Goal: Task Accomplishment & Management: Manage account settings

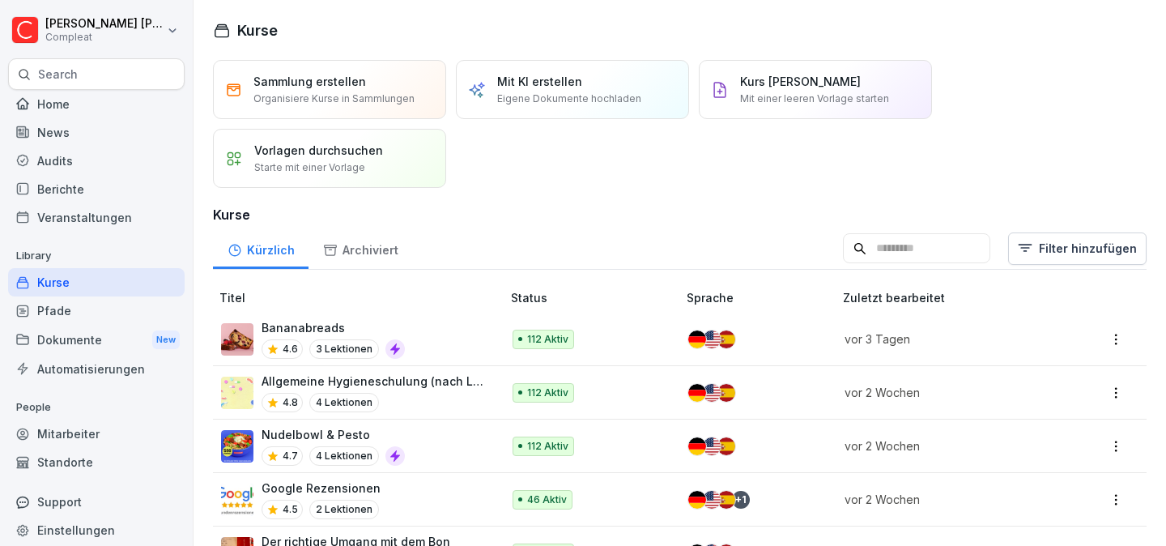
click at [105, 352] on div "Dokumente New" at bounding box center [96, 340] width 176 height 30
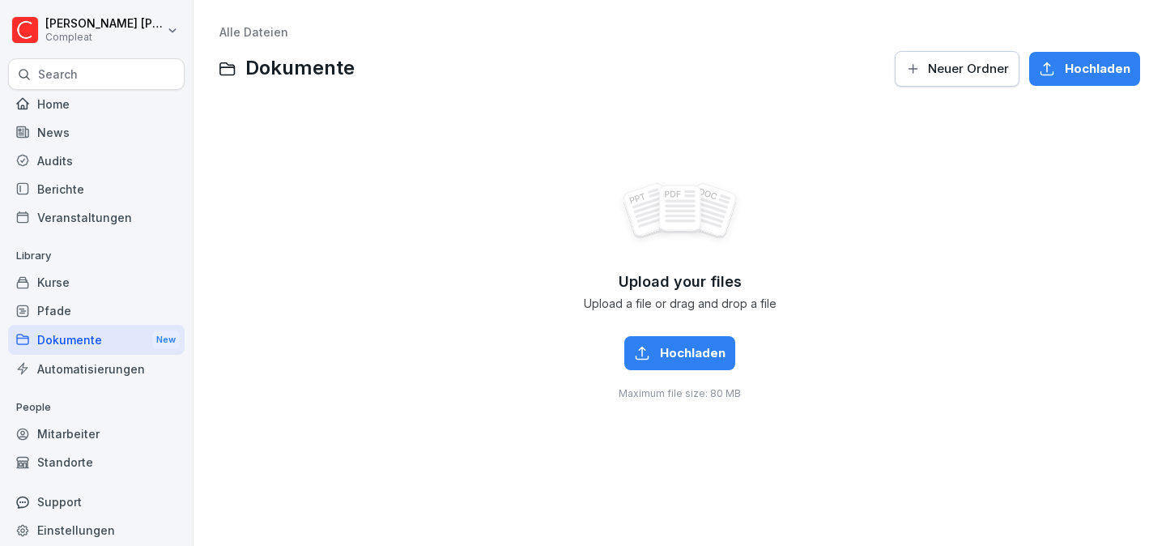
click at [1000, 65] on span "Neuer Ordner" at bounding box center [968, 69] width 81 height 18
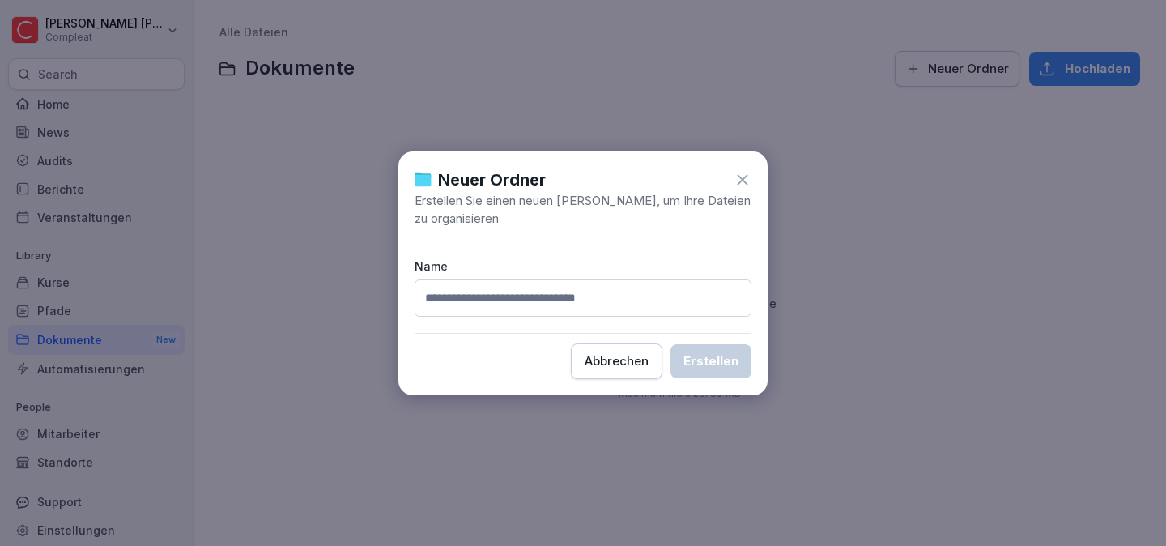
click at [500, 288] on input at bounding box center [582, 297] width 337 height 37
type input "**********"
click at [728, 355] on div "Erstellen" at bounding box center [710, 361] width 55 height 18
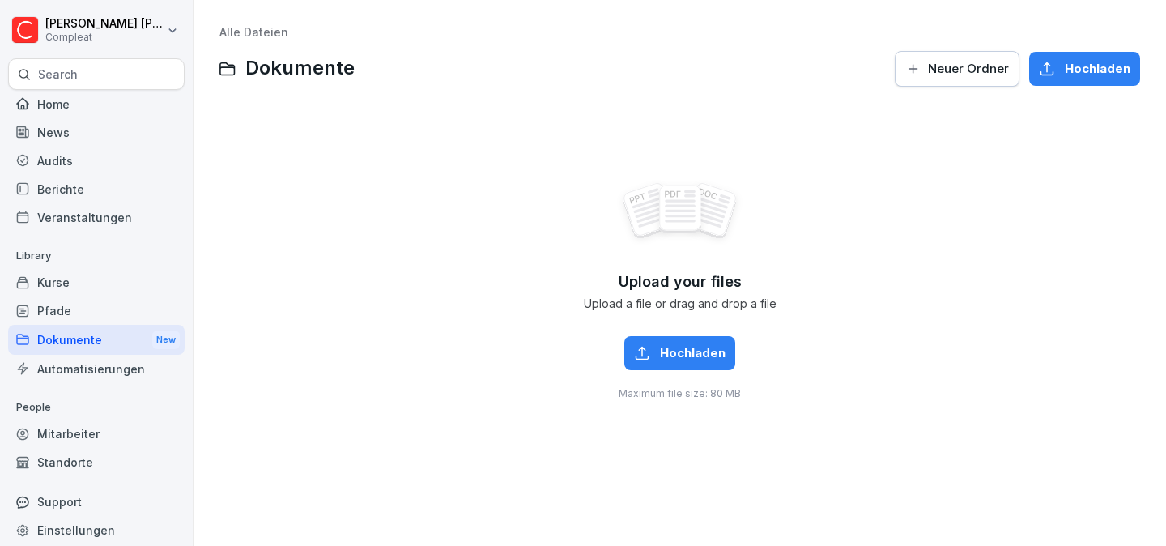
click at [499, 428] on div "Upload your files Upload a file or drag and drop a file Hochladen Maximum file …" at bounding box center [679, 290] width 920 height 364
click at [120, 307] on div "Pfade" at bounding box center [96, 310] width 176 height 28
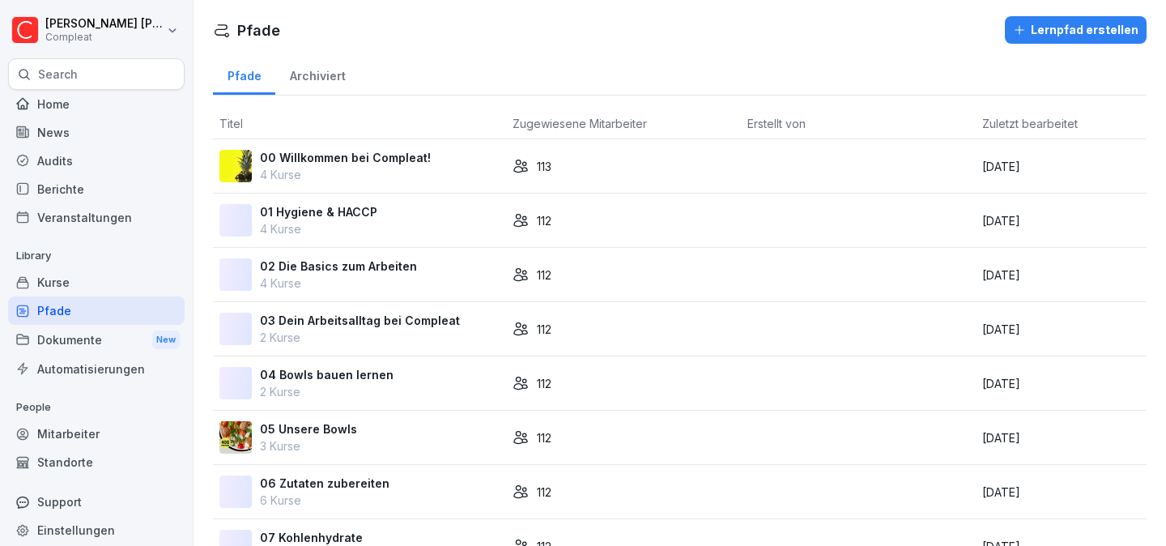
click at [91, 334] on div "Dokumente New" at bounding box center [96, 340] width 176 height 30
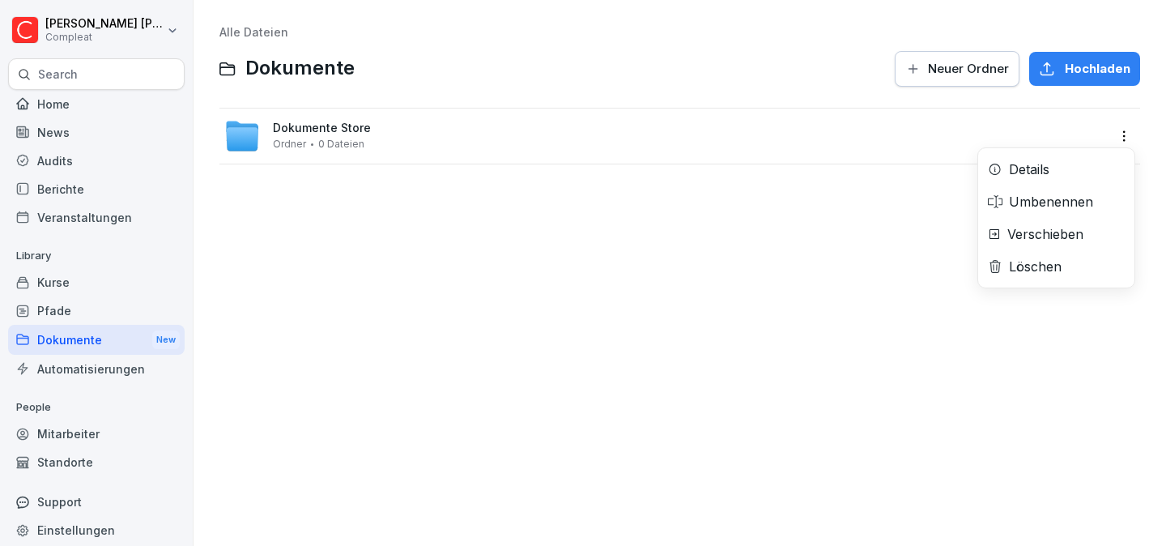
click at [1122, 140] on html "[PERSON_NAME] Compleat Search Home News Audits Berichte Veranstaltungen Library…" at bounding box center [583, 273] width 1166 height 546
click at [1068, 165] on div "Details" at bounding box center [1056, 169] width 156 height 32
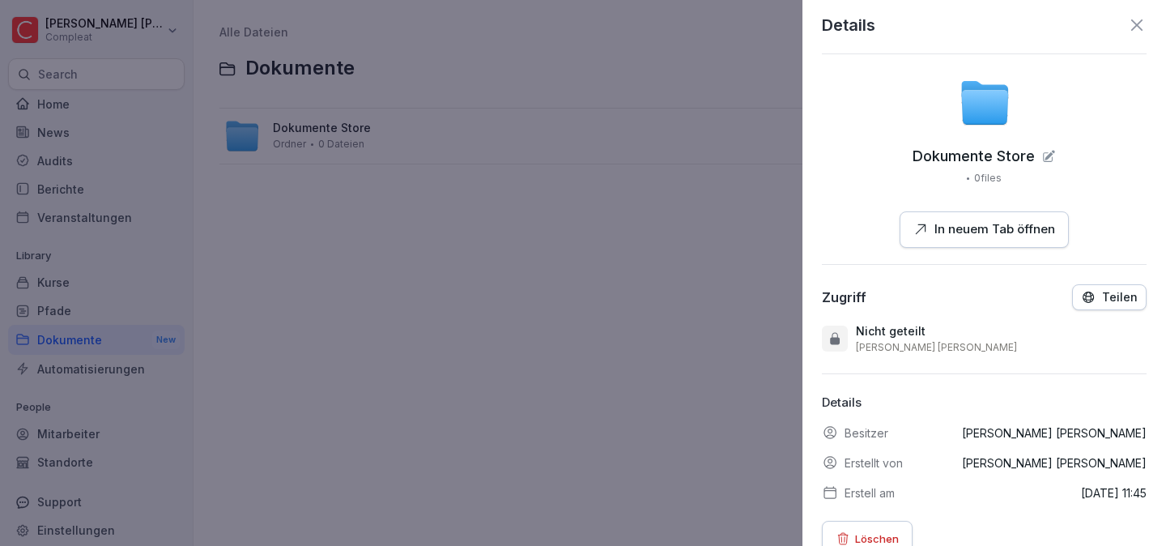
scroll to position [36, 0]
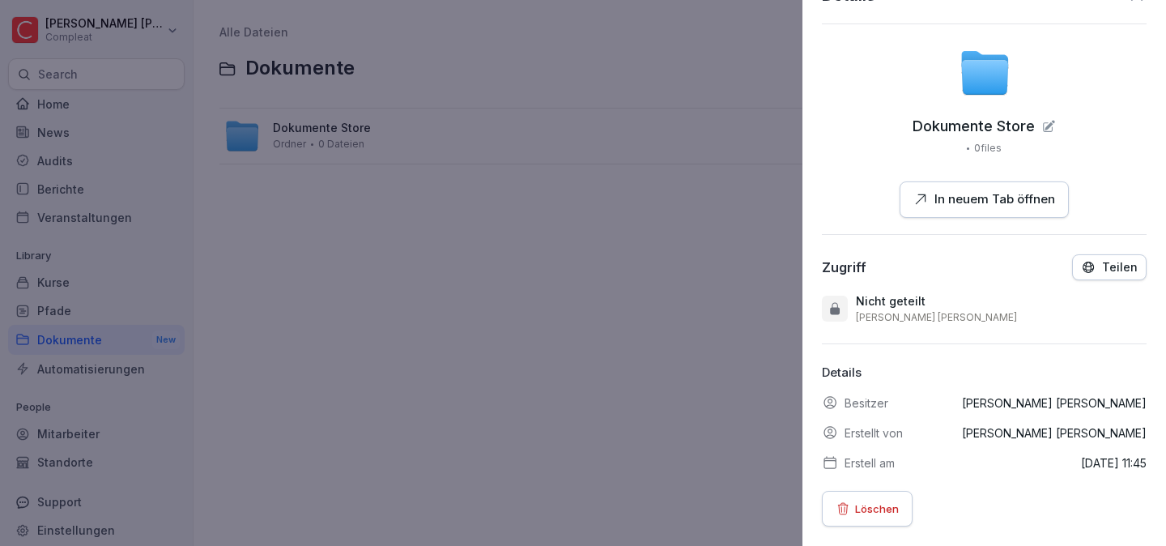
click at [1086, 277] on button "Teilen" at bounding box center [1109, 267] width 74 height 26
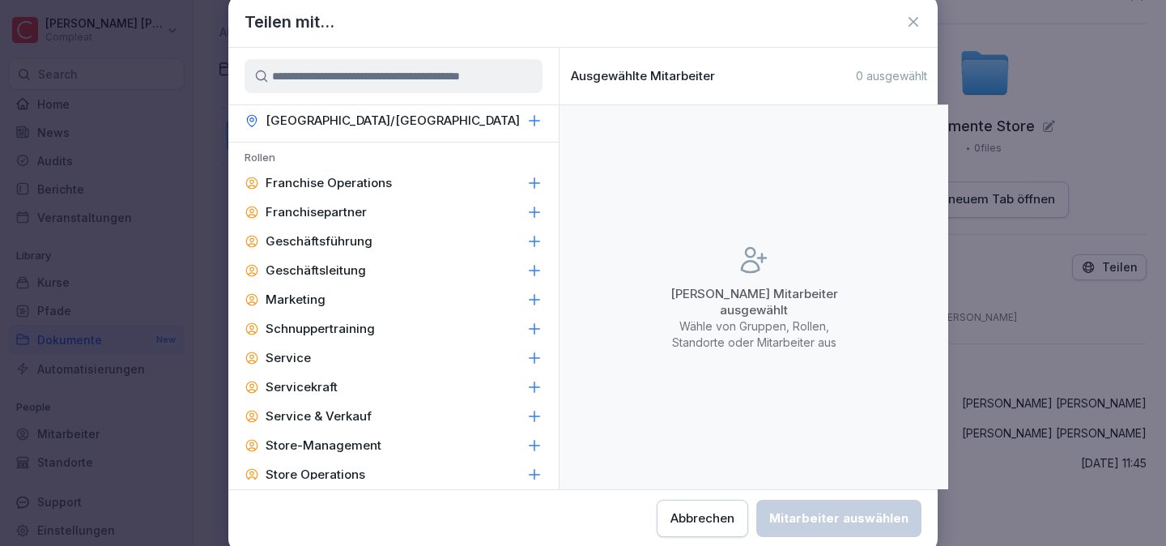
scroll to position [201, 0]
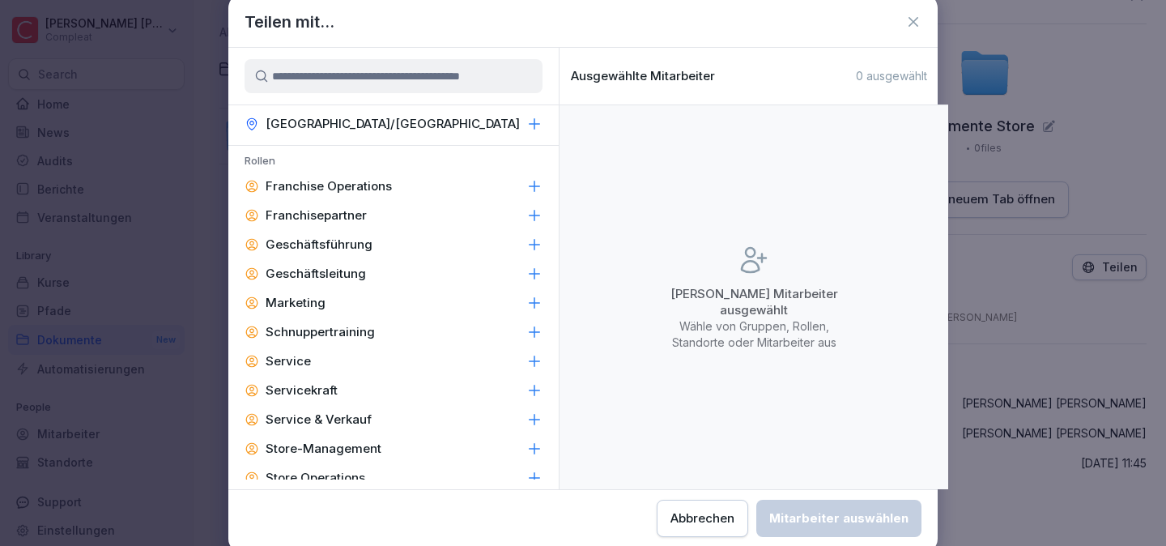
click at [911, 20] on icon at bounding box center [913, 22] width 16 height 16
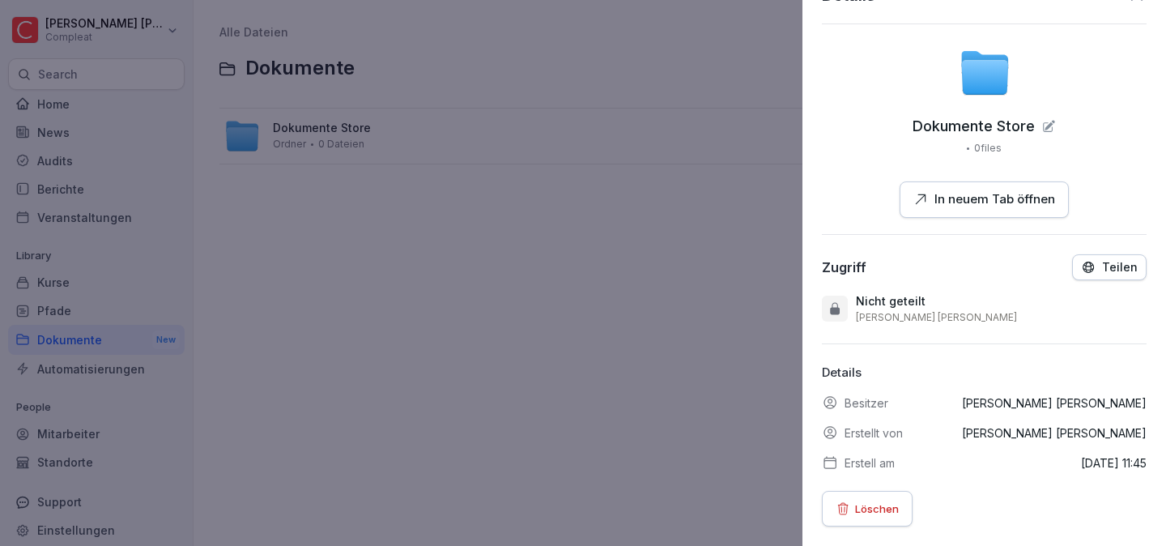
click at [515, 269] on div at bounding box center [583, 273] width 1166 height 546
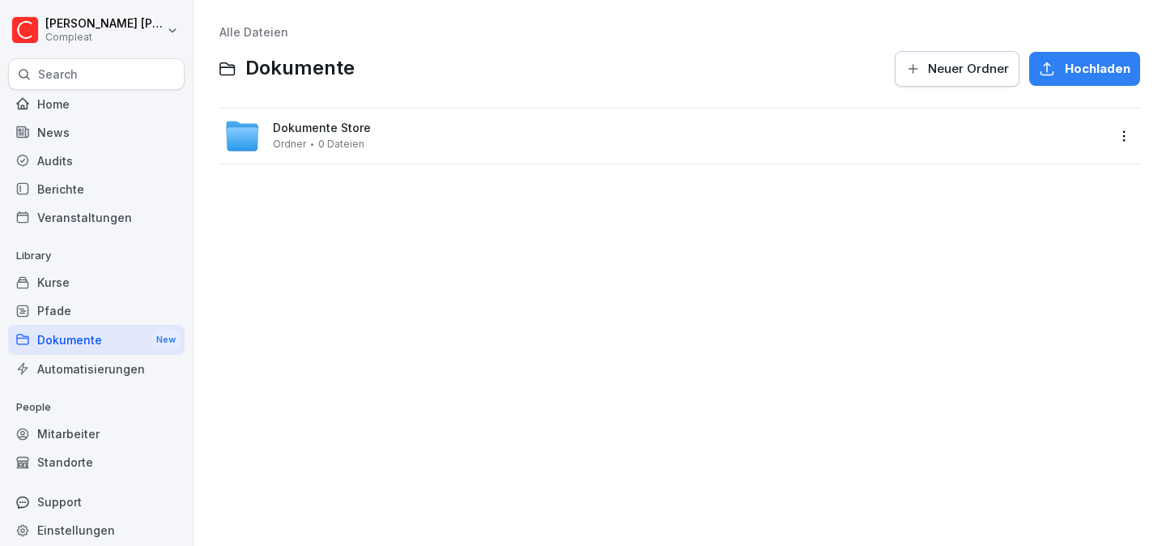
click at [950, 60] on span "Neuer Ordner" at bounding box center [968, 69] width 81 height 18
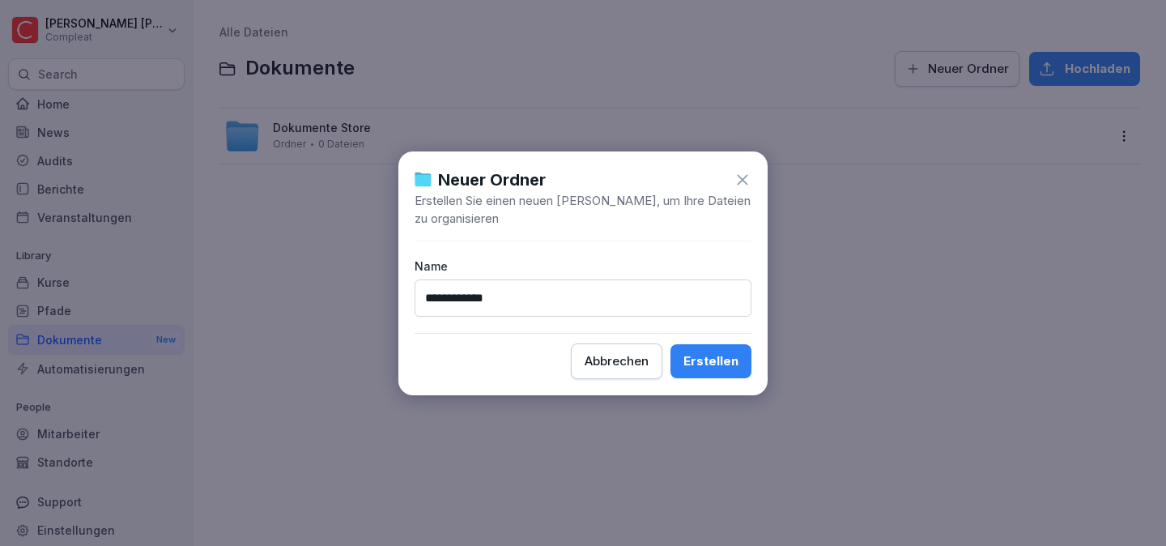
type input "**********"
click at [710, 355] on div "Erstellen" at bounding box center [710, 361] width 55 height 18
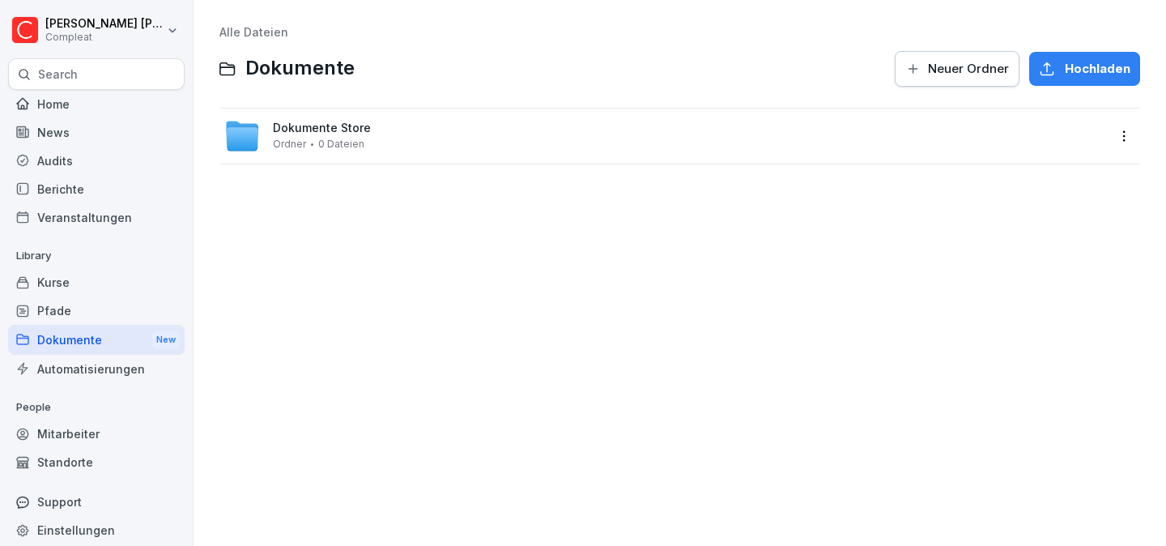
click at [968, 70] on span "Neuer Ordner" at bounding box center [968, 69] width 81 height 18
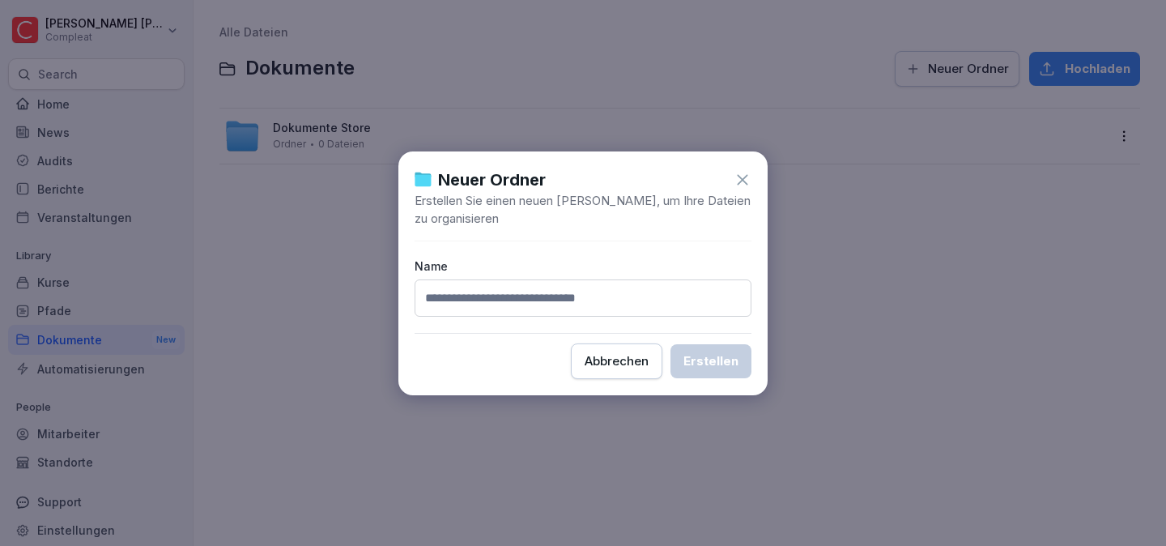
click at [490, 291] on input at bounding box center [582, 297] width 337 height 37
type input "**********"
click at [730, 357] on div "Erstellen" at bounding box center [710, 361] width 55 height 18
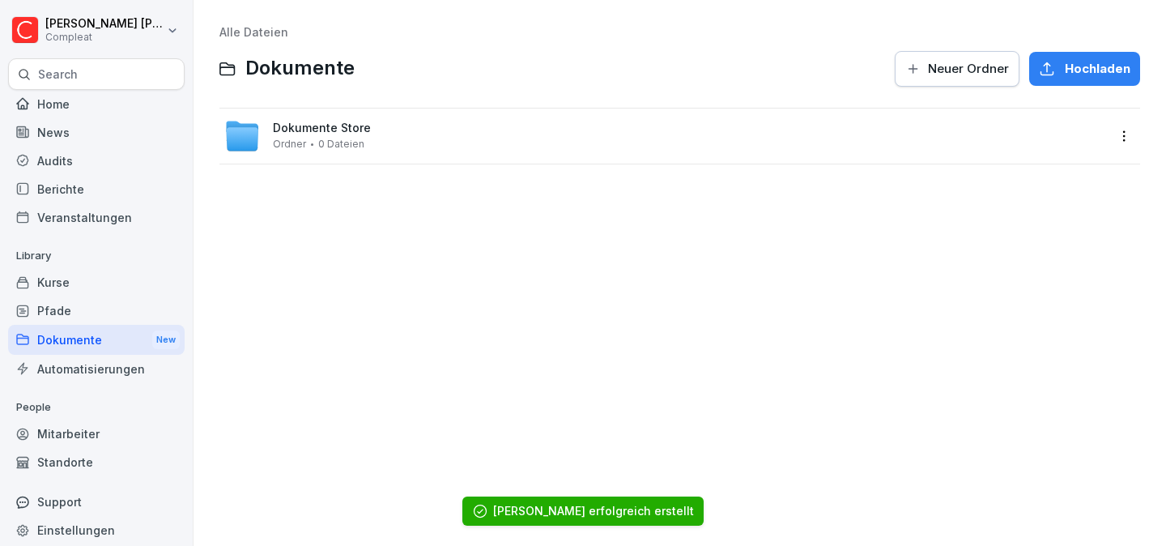
click at [80, 344] on div "Dokumente New" at bounding box center [96, 340] width 176 height 30
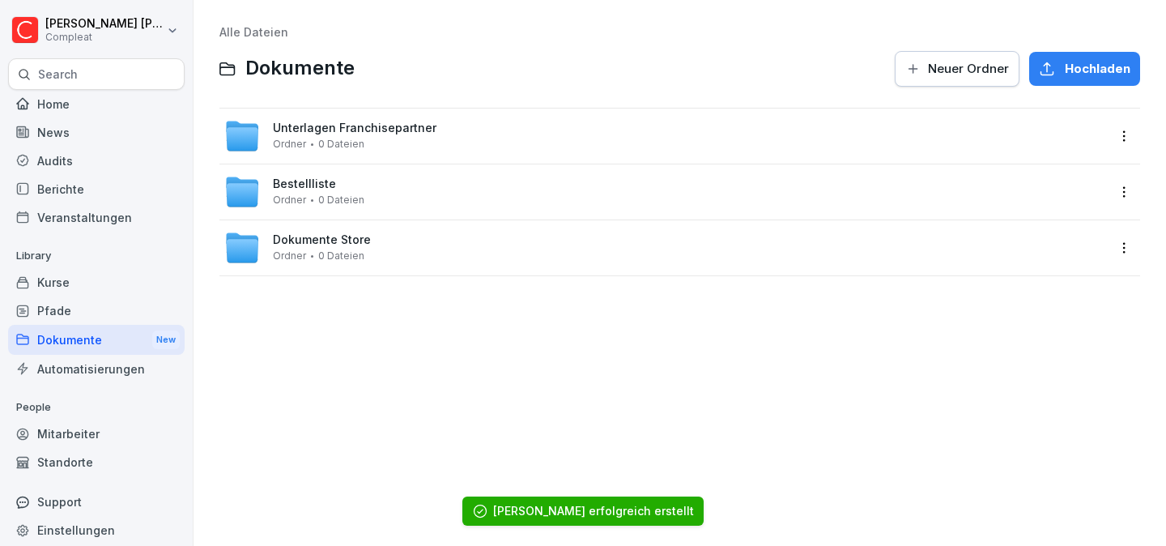
click at [361, 241] on span "Dokumente Store" at bounding box center [322, 240] width 98 height 14
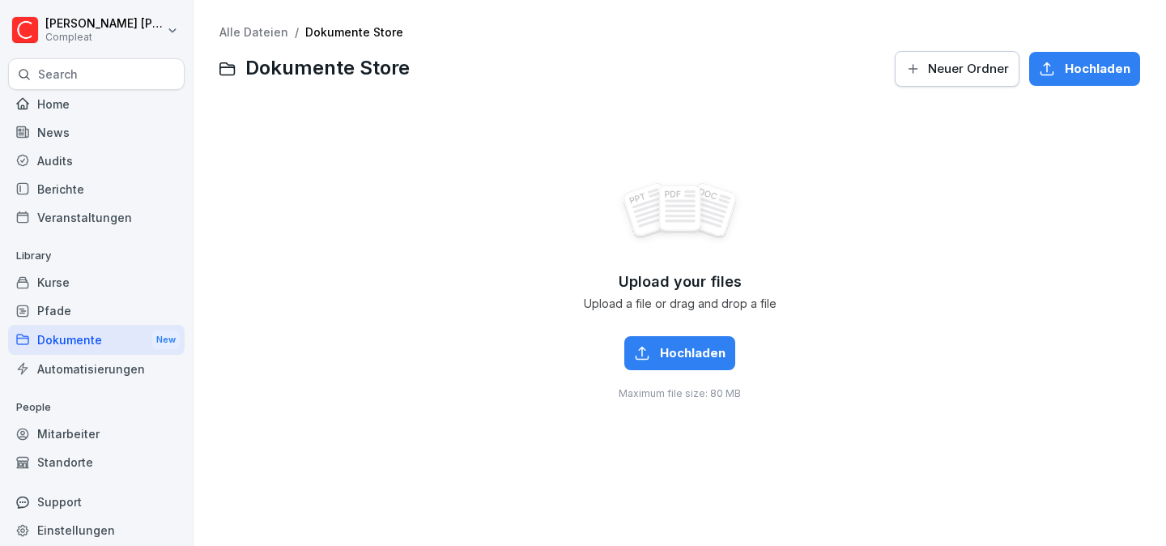
click at [258, 29] on link "Alle Dateien" at bounding box center [253, 32] width 69 height 14
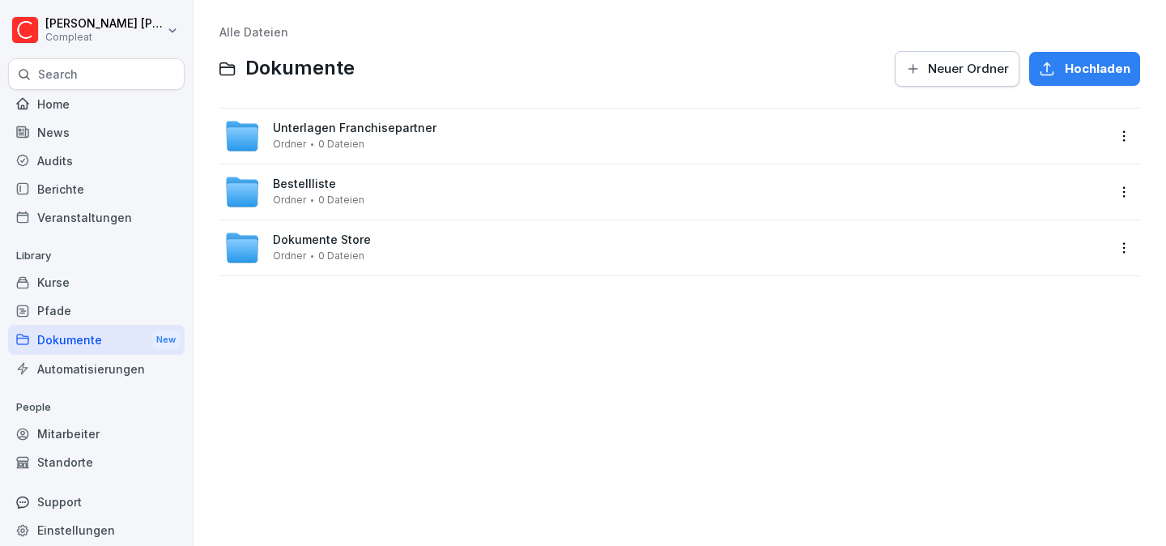
click at [1116, 249] on html "[PERSON_NAME] Compleat Search Home News Audits Berichte Veranstaltungen Library…" at bounding box center [583, 273] width 1166 height 546
click at [1062, 317] on div "Umbenennen" at bounding box center [1051, 313] width 84 height 19
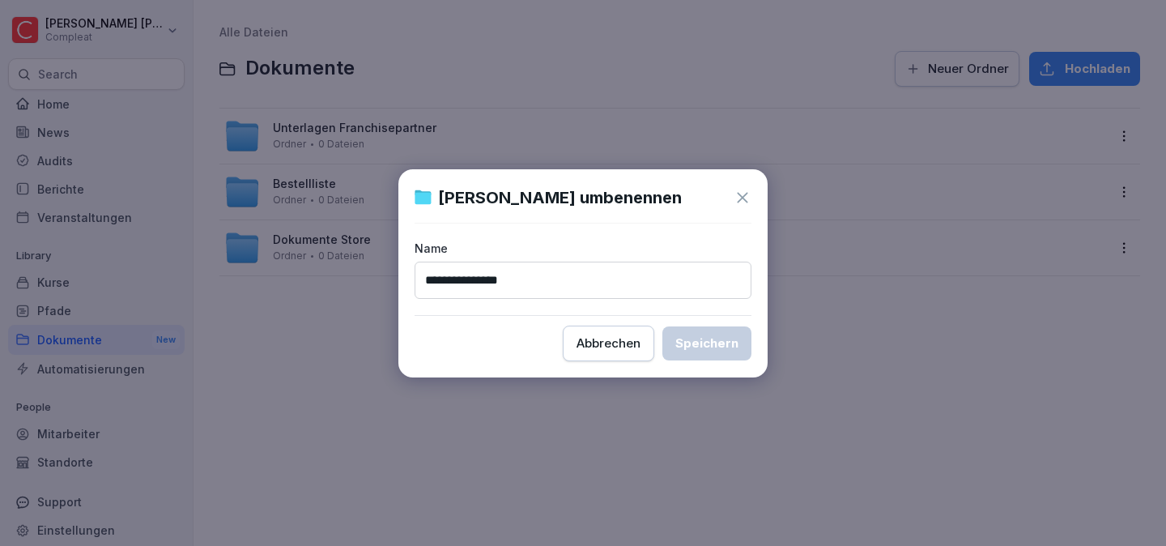
click at [474, 282] on input "**********" at bounding box center [582, 279] width 337 height 37
type input "**********"
click at [730, 354] on button "Speichern" at bounding box center [706, 343] width 89 height 34
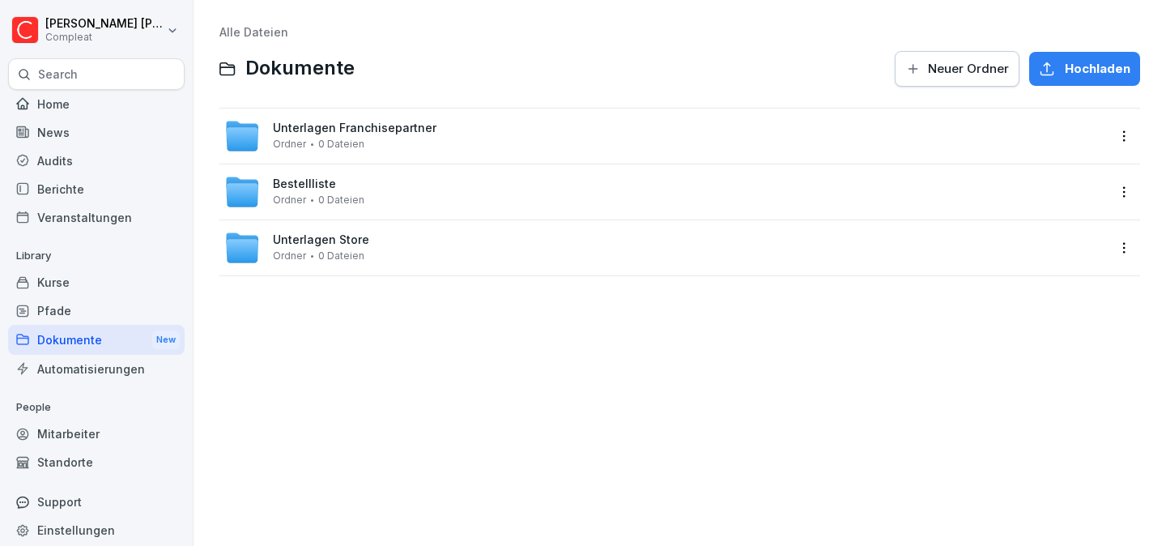
drag, startPoint x: 708, startPoint y: 251, endPoint x: 0, endPoint y: 49, distance: 736.7
